Goal: Transaction & Acquisition: Subscribe to service/newsletter

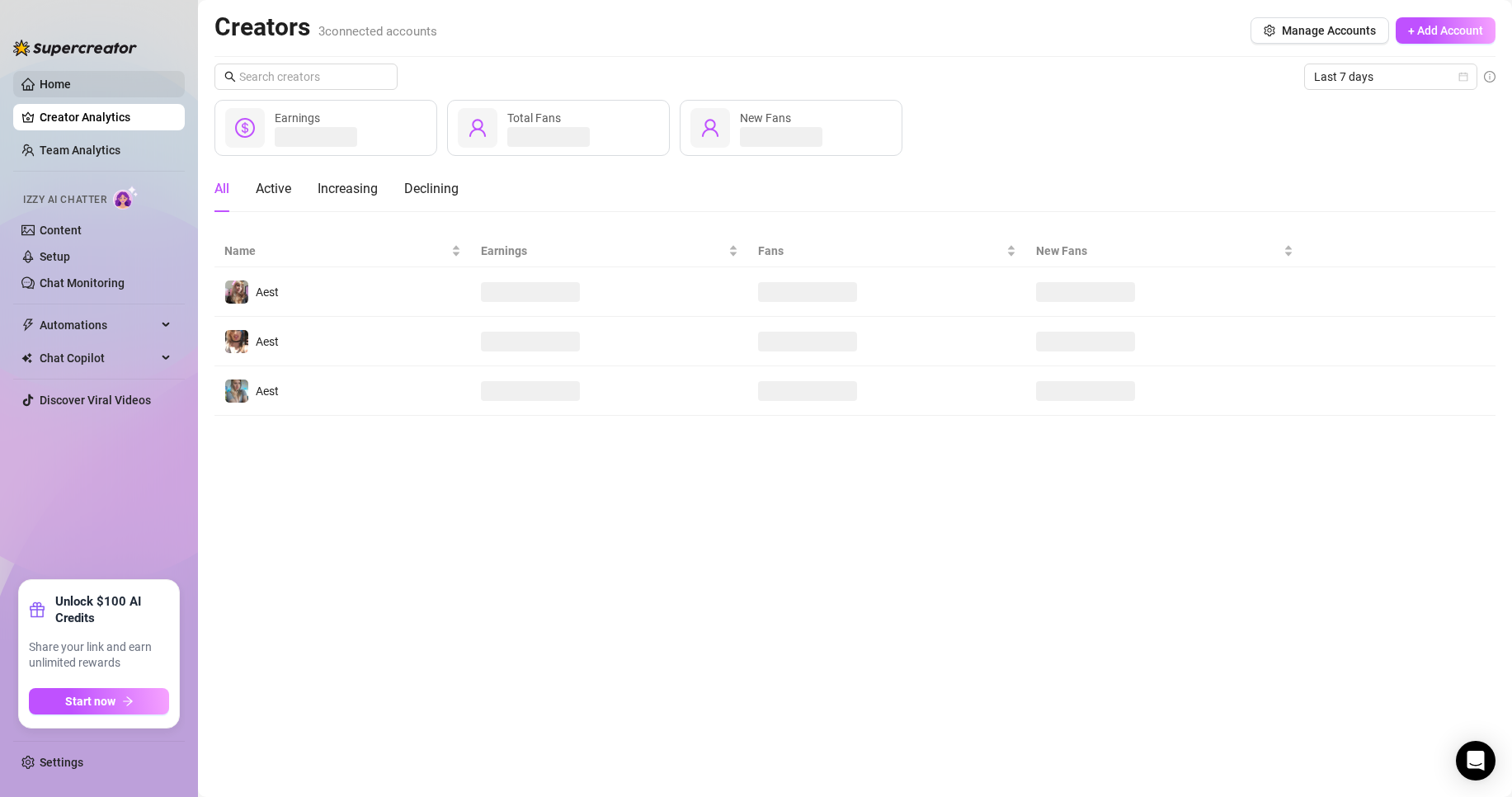
click at [71, 81] on link "Home" at bounding box center [55, 84] width 32 height 14
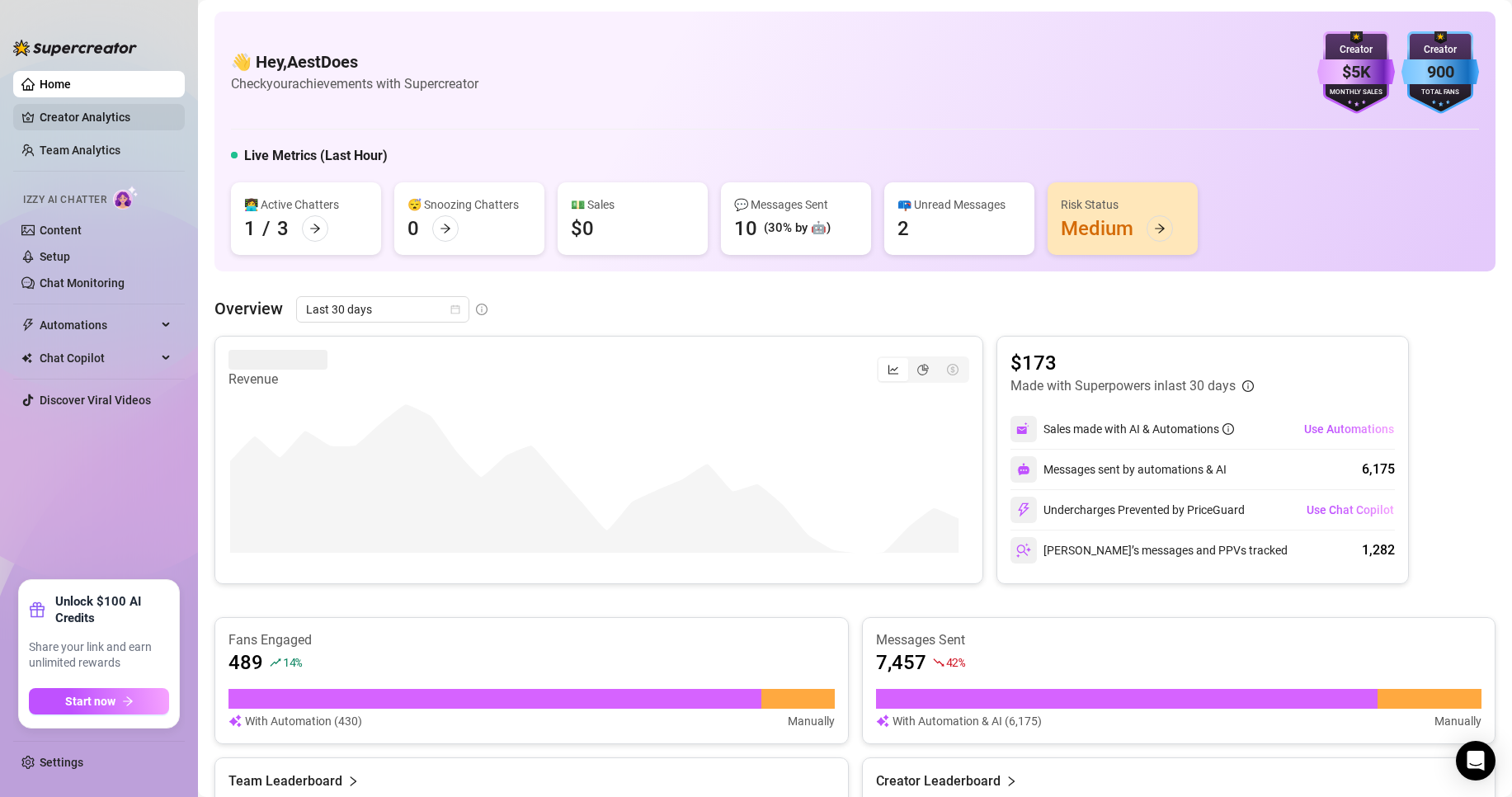
click at [88, 126] on link "Creator Analytics" at bounding box center [106, 117] width 132 height 26
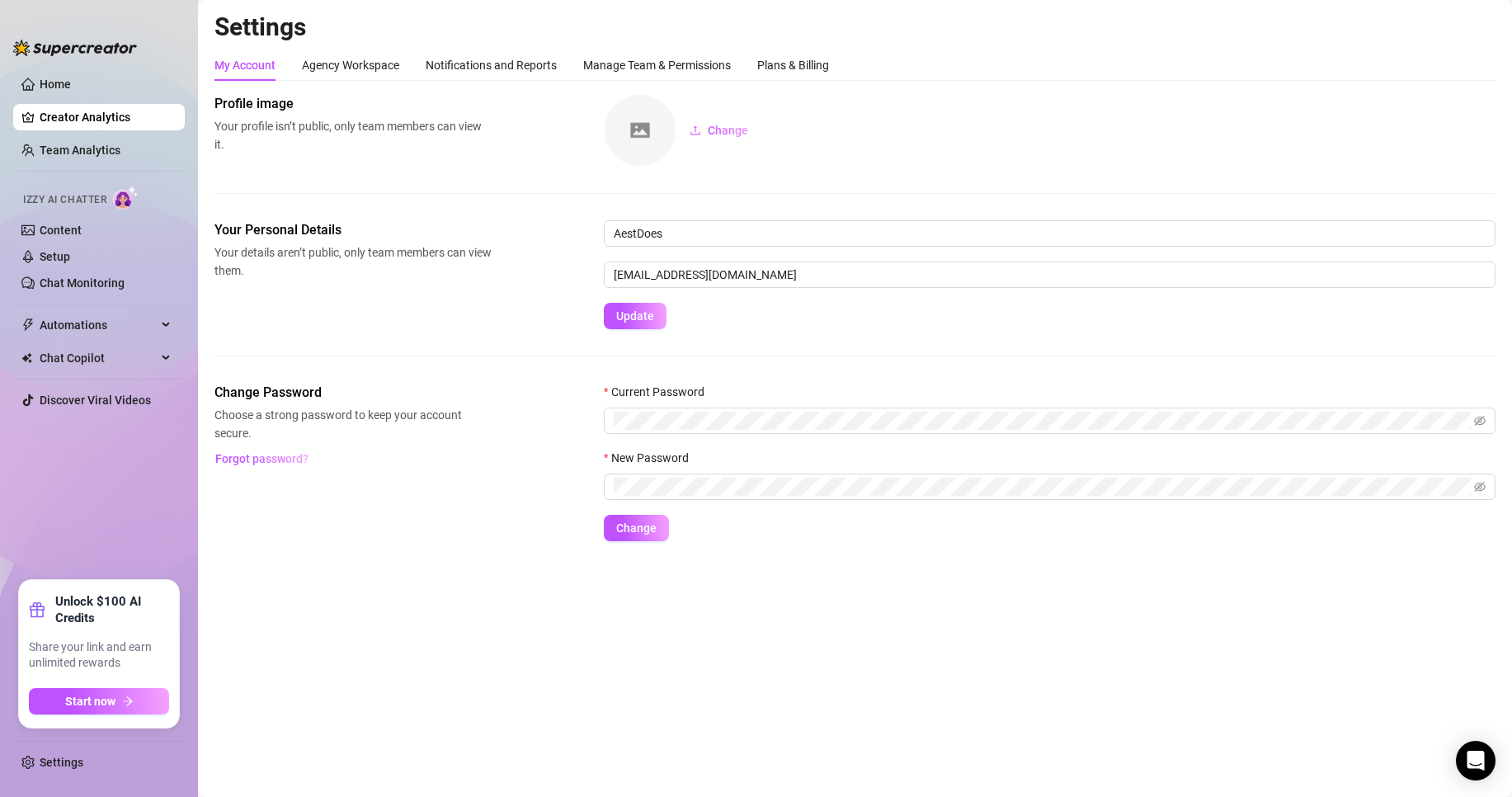
click at [423, 64] on div "My Account Agency Workspace Notifications and Reports Manage Team & Permissions…" at bounding box center [522, 65] width 615 height 32
click at [781, 76] on div "Plans & Billing" at bounding box center [792, 65] width 72 height 32
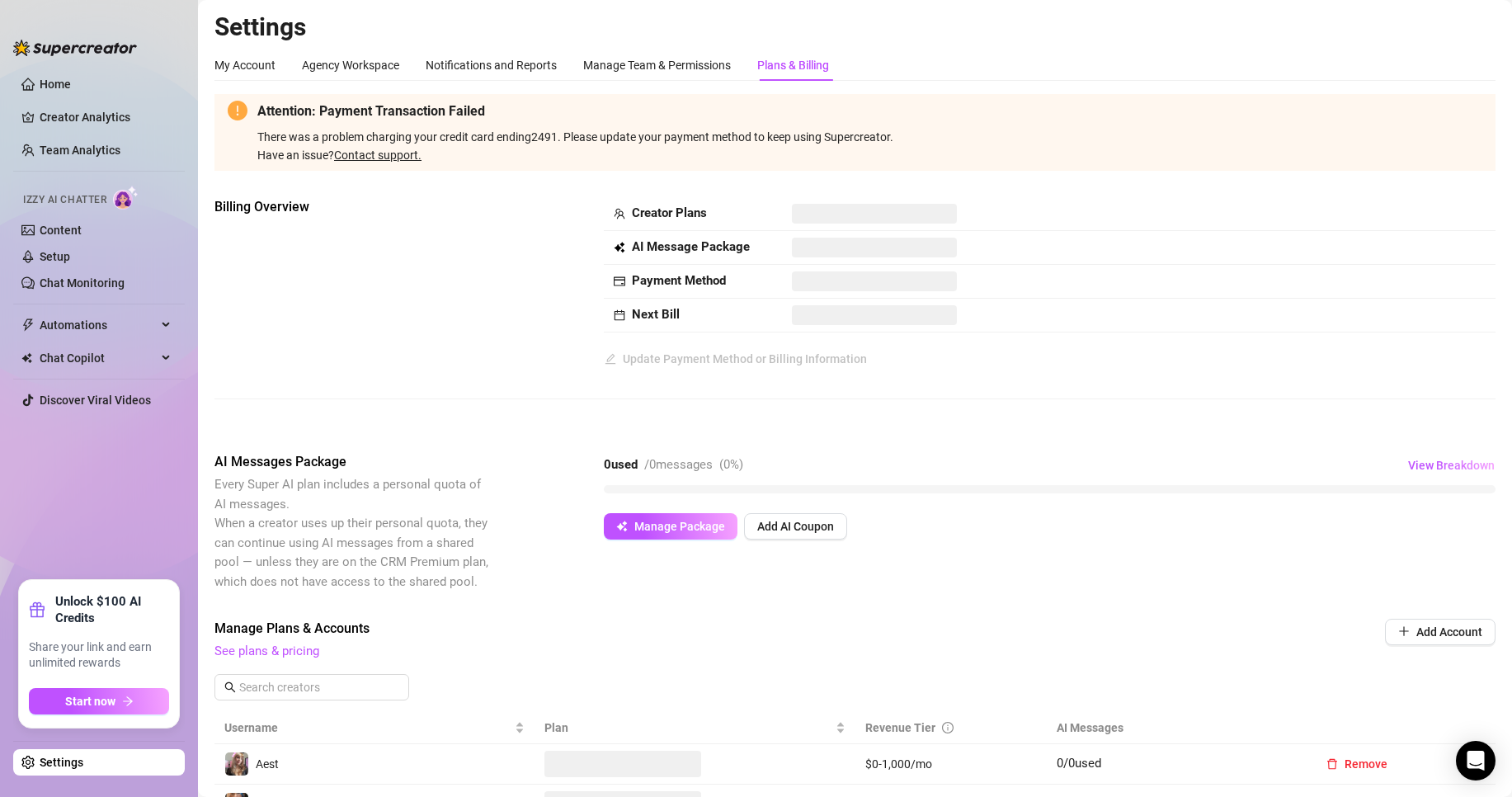
click at [371, 253] on div "Billing Overview Creator Plans AI Message Package Payment Method Next Bill Upda…" at bounding box center [855, 284] width 1281 height 175
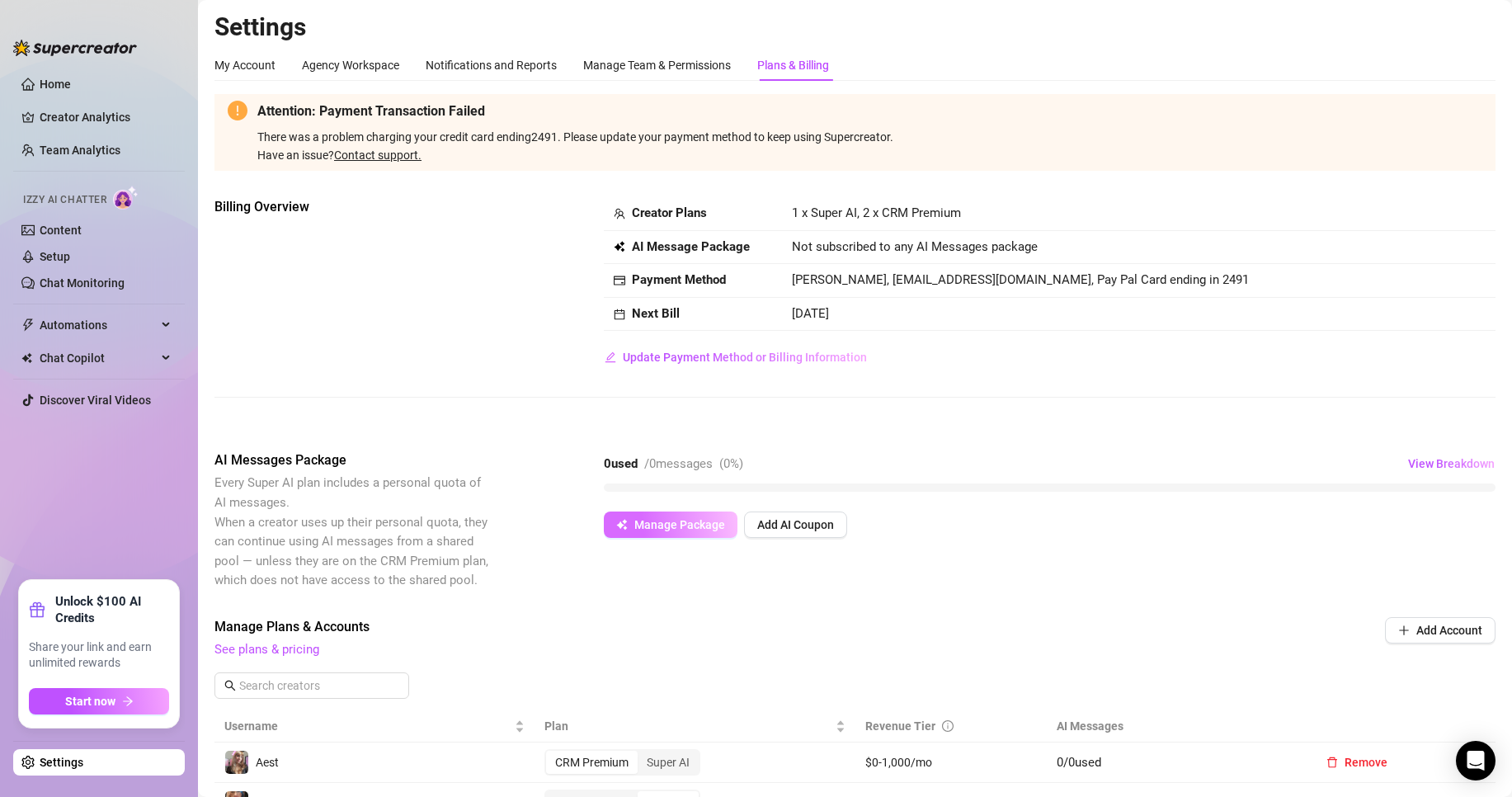
click at [661, 526] on span "Manage Package" at bounding box center [679, 524] width 91 height 14
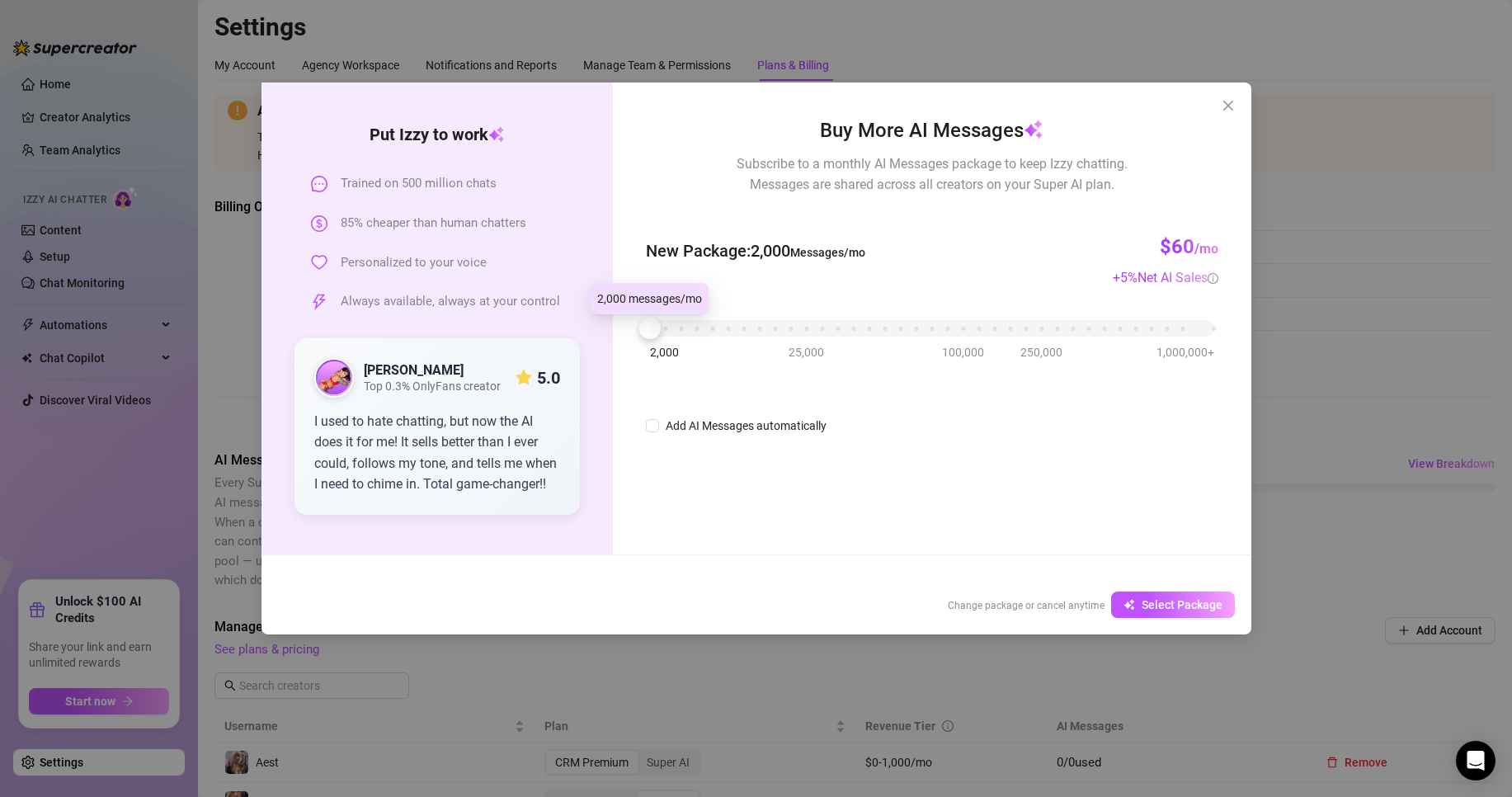
drag, startPoint x: 661, startPoint y: 333, endPoint x: 590, endPoint y: 331, distance: 71.0
click at [592, 331] on div "Put [PERSON_NAME] to work Trained on 500 million chats 85% cheaper than human c…" at bounding box center [756, 318] width 990 height 472
drag, startPoint x: 652, startPoint y: 336, endPoint x: 456, endPoint y: 317, distance: 196.9
click at [469, 319] on div "Put [PERSON_NAME] to work Trained on 500 million chats 85% cheaper than human c…" at bounding box center [756, 318] width 990 height 472
drag, startPoint x: 272, startPoint y: 187, endPoint x: 459, endPoint y: 173, distance: 187.5
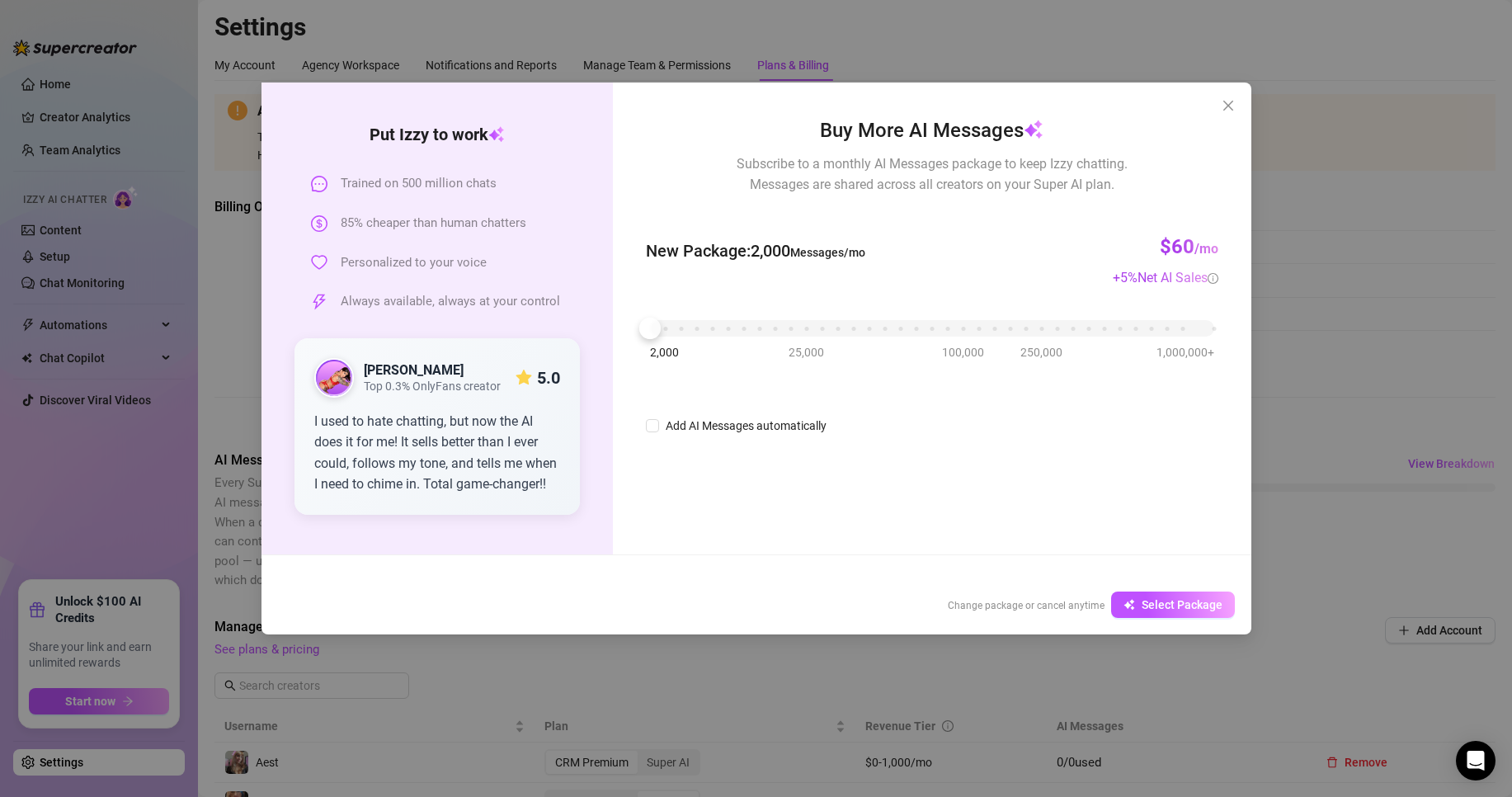
click at [276, 187] on div "Put [PERSON_NAME] to work Trained on 500 million chats 85% cheaper than human c…" at bounding box center [437, 318] width 352 height 472
drag, startPoint x: 461, startPoint y: 172, endPoint x: 440, endPoint y: 217, distance: 49.7
click at [459, 176] on div "Put [PERSON_NAME] to work Trained on 500 million chats 85% cheaper than human c…" at bounding box center [437, 319] width 286 height 393
drag, startPoint x: 385, startPoint y: 278, endPoint x: 333, endPoint y: 216, distance: 80.9
click at [384, 278] on div "Trained on 500 million chats 85% cheaper than human chatters Personalized to yo…" at bounding box center [437, 242] width 286 height 137
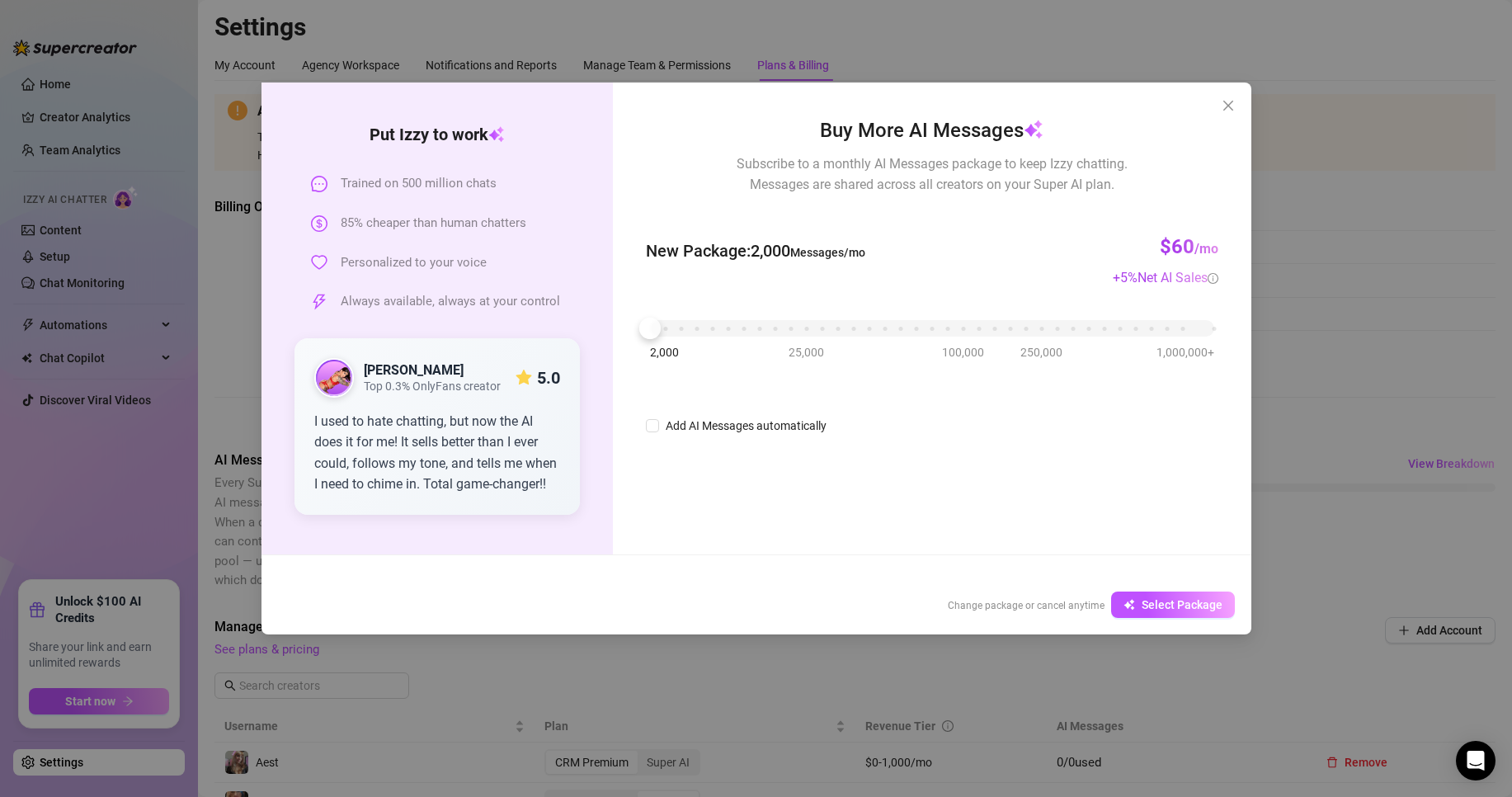
click at [316, 193] on div "Trained on 500 million chats" at bounding box center [445, 184] width 270 height 20
click at [1228, 106] on icon "close" at bounding box center [1227, 105] width 10 height 10
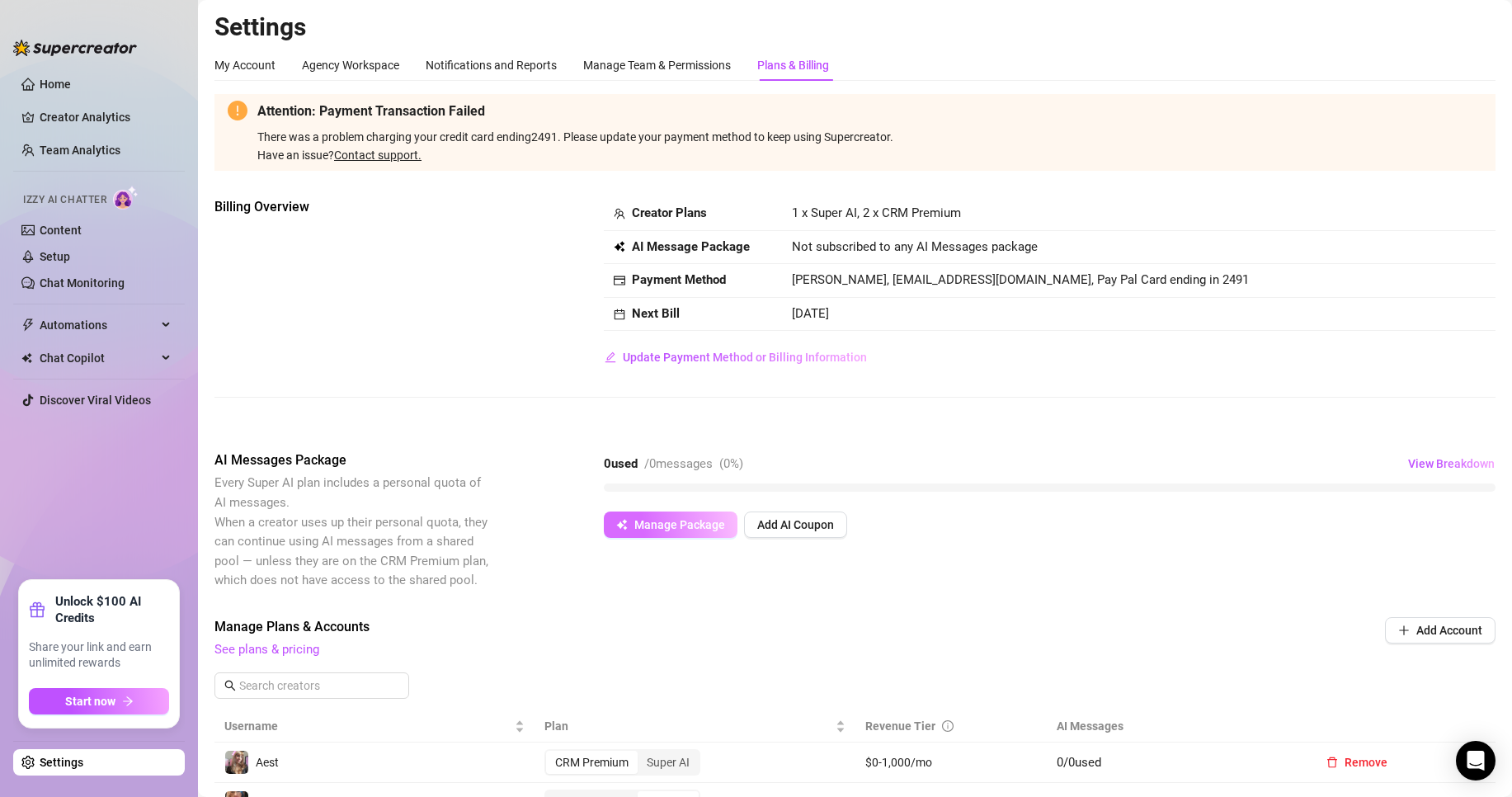
click at [662, 516] on button "Manage Package" at bounding box center [671, 524] width 134 height 26
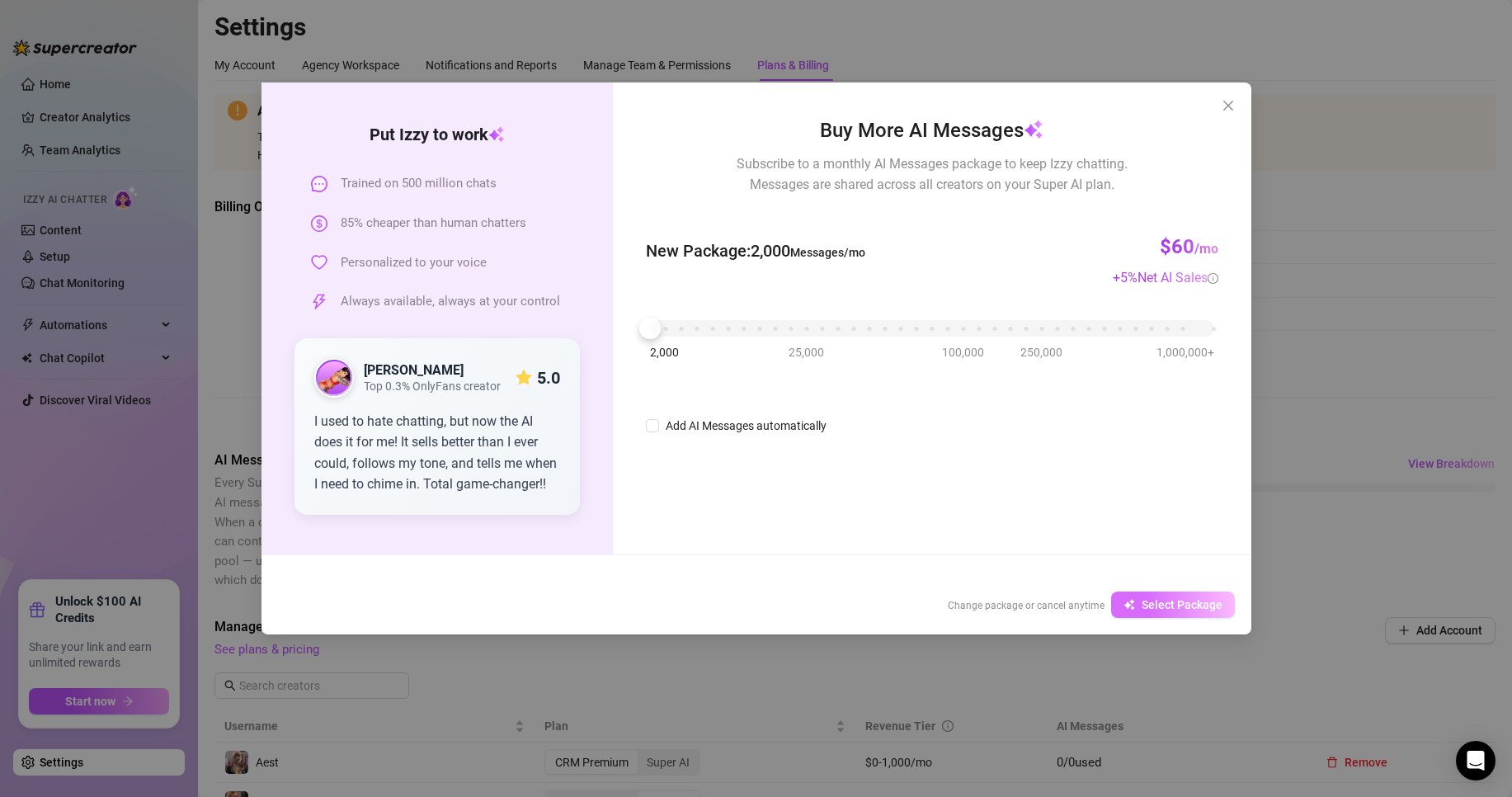
click at [1187, 609] on span "Select Package" at bounding box center [1182, 604] width 81 height 14
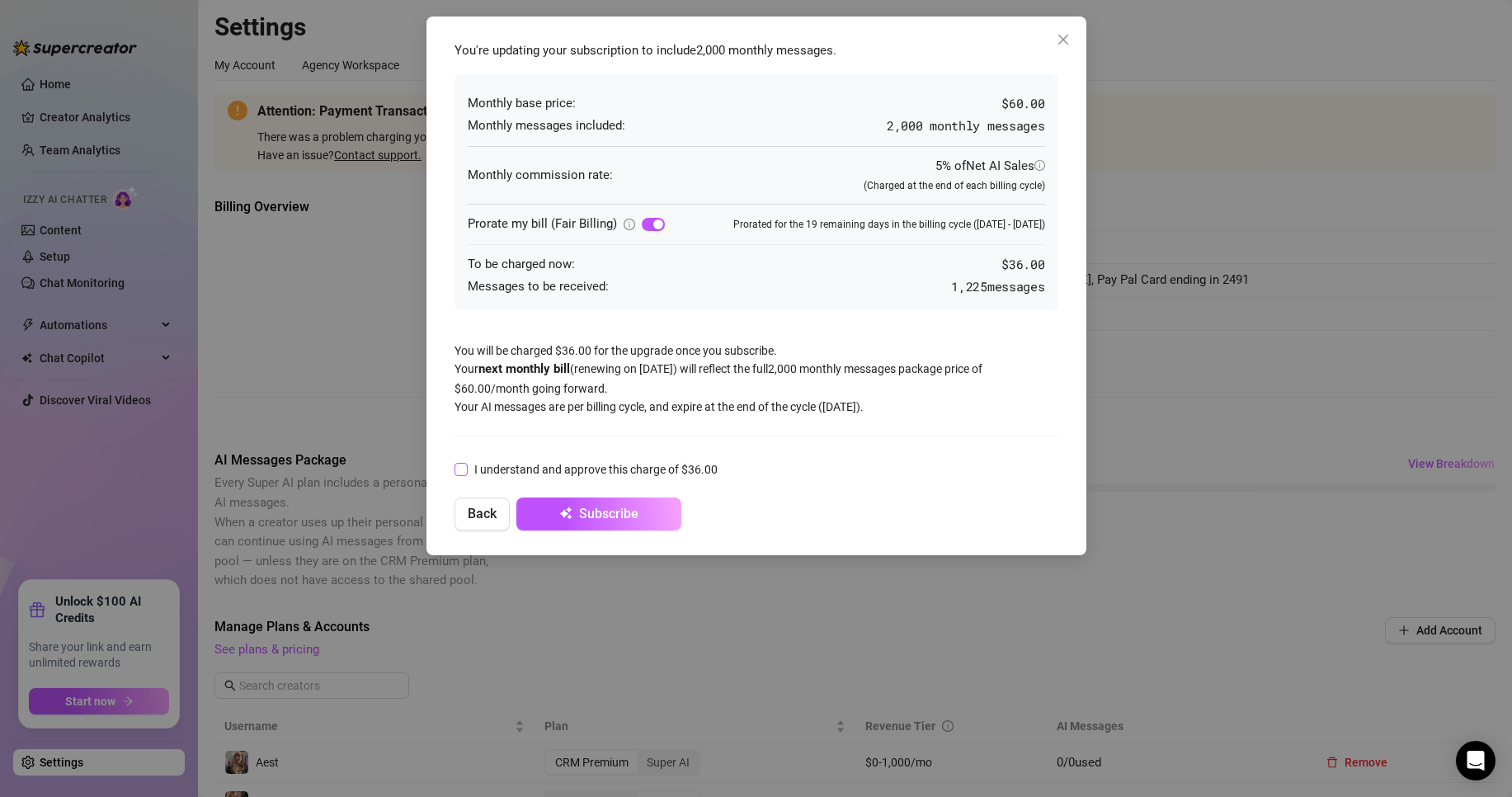
click at [478, 473] on span "I understand and approve this charge of $36.00" at bounding box center [595, 469] width 256 height 18
click at [466, 473] on input "I understand and approve this charge of $36.00" at bounding box center [460, 468] width 12 height 12
checkbox input "true"
click at [619, 508] on span "Subscribe" at bounding box center [608, 513] width 60 height 15
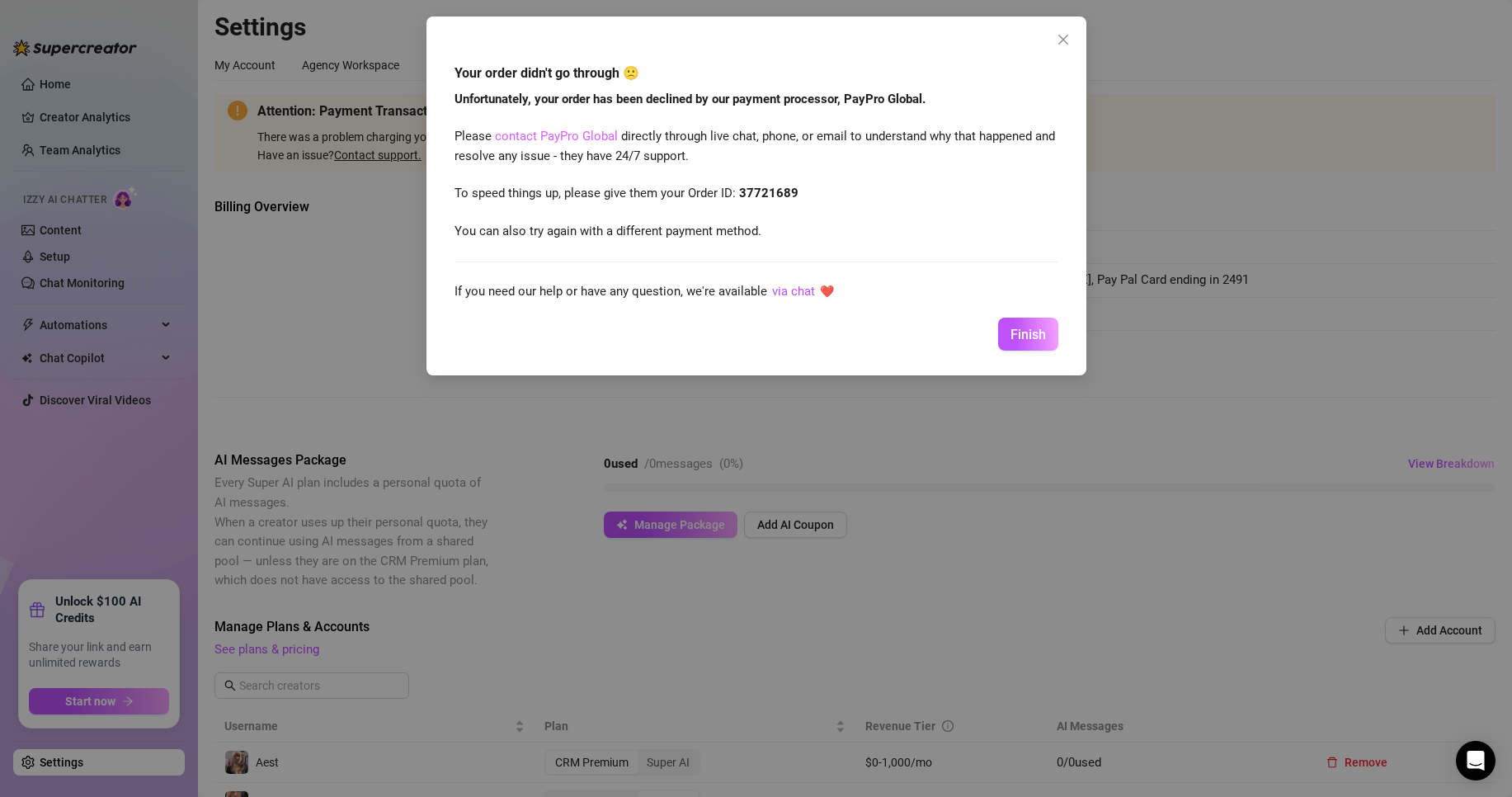
click at [579, 135] on link "contact PayPro Global" at bounding box center [556, 136] width 123 height 14
drag, startPoint x: 1037, startPoint y: 332, endPoint x: 1029, endPoint y: 338, distance: 10.0
click at [1037, 332] on span "Finish" at bounding box center [1028, 334] width 35 height 15
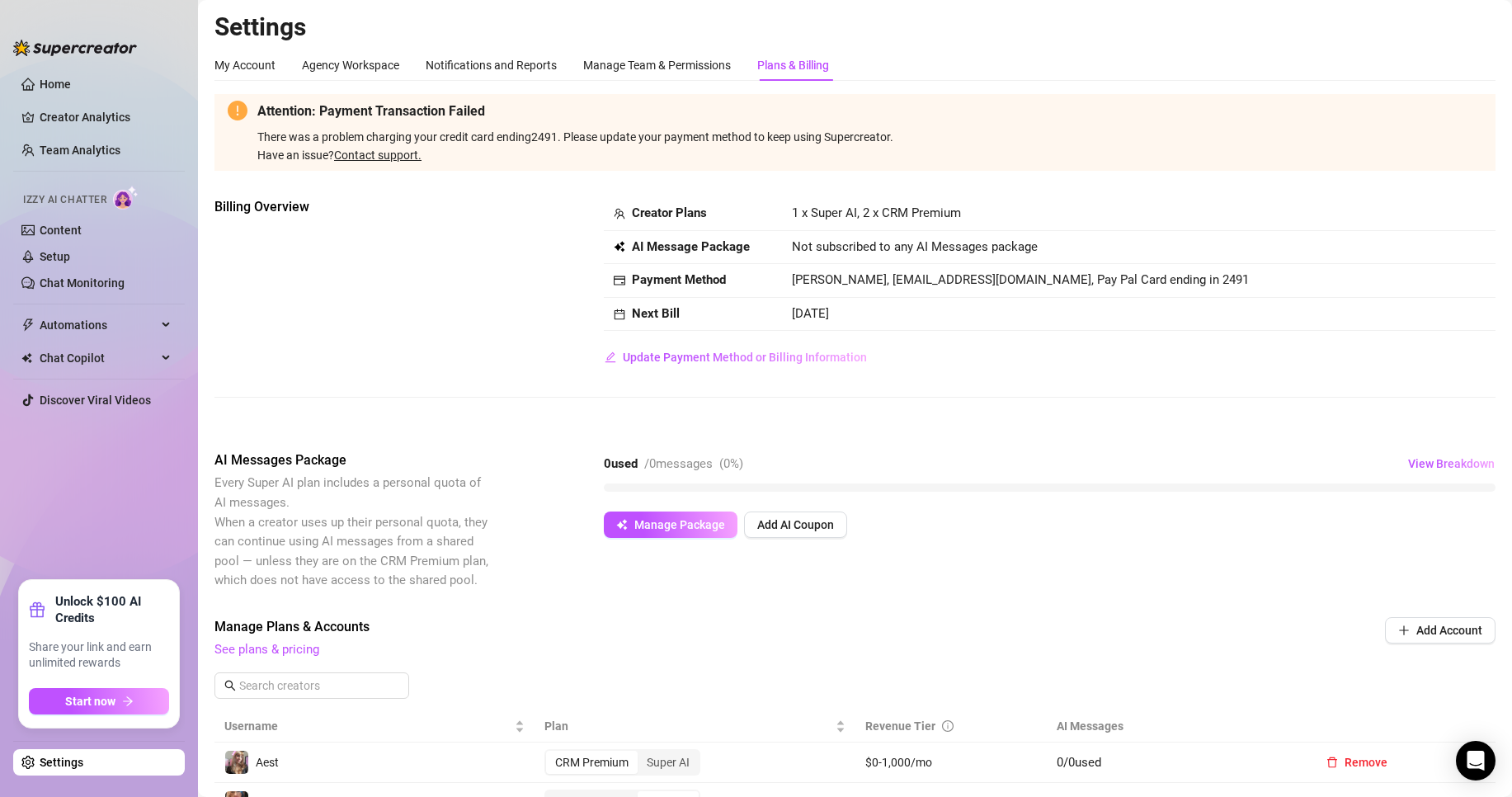
click at [1130, 493] on div "0 used / 0 messages ( 0 %) View Breakdown Manage Package Add AI Coupon" at bounding box center [1049, 494] width 892 height 88
click at [42, 111] on link "Creator Analytics" at bounding box center [106, 117] width 132 height 26
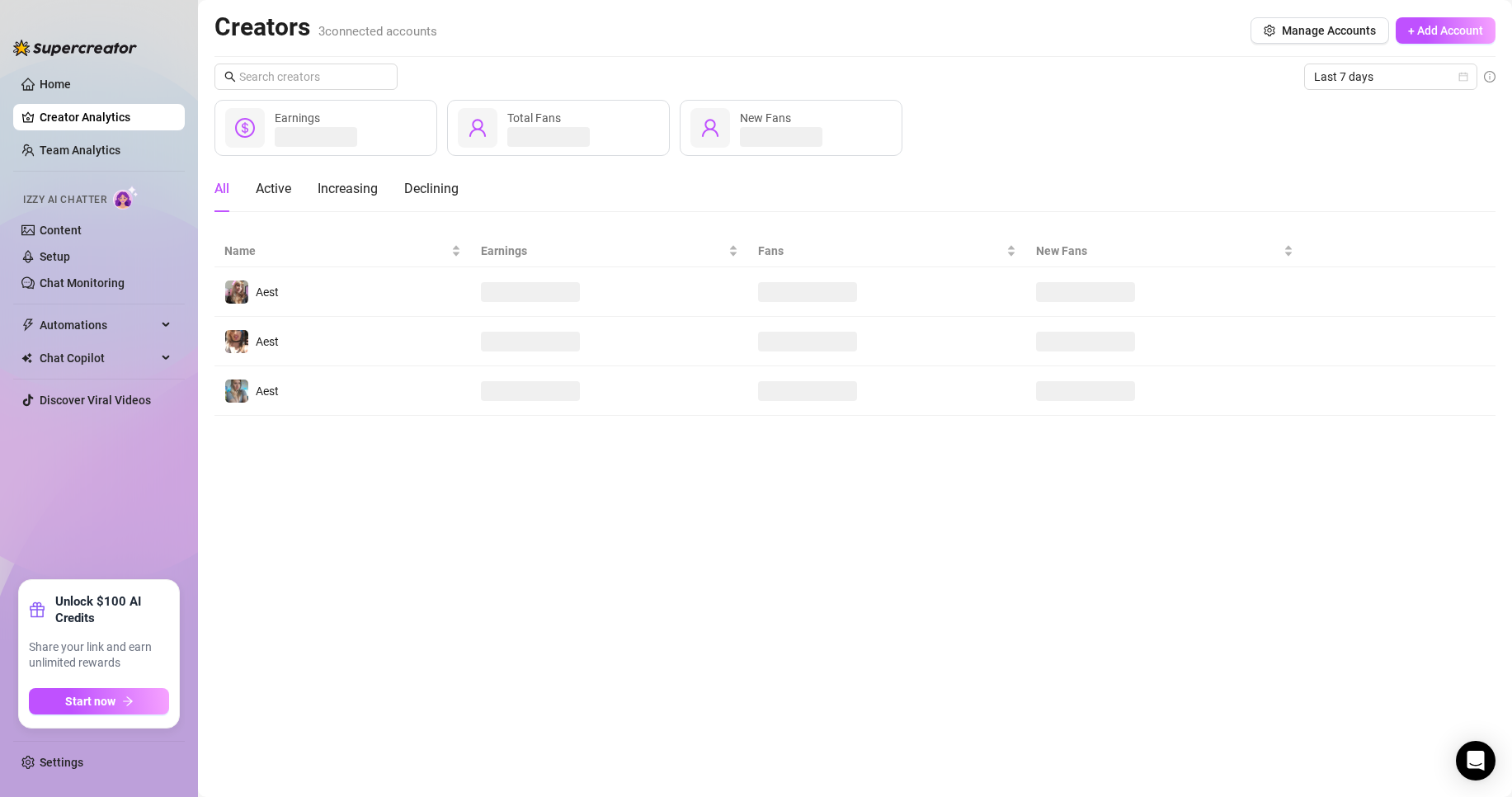
drag, startPoint x: 414, startPoint y: 491, endPoint x: 408, endPoint y: 508, distance: 18.0
click at [410, 503] on main "Creators 3 connected accounts Manage Accounts + Add Account Last 7 days Earning…" at bounding box center [855, 398] width 1314 height 797
click at [104, 153] on link "Team Analytics" at bounding box center [80, 149] width 81 height 14
